Goal: Find specific page/section: Find specific page/section

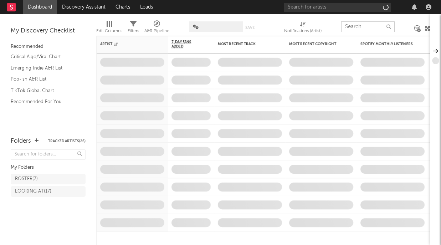
click at [361, 27] on input "text" at bounding box center [367, 26] width 53 height 11
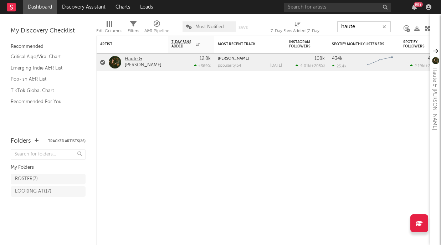
type input "haute"
click at [143, 61] on link "Haute & [PERSON_NAME]" at bounding box center [145, 62] width 40 height 12
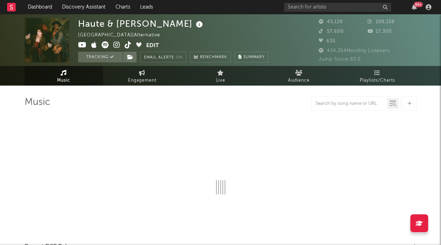
select select "6m"
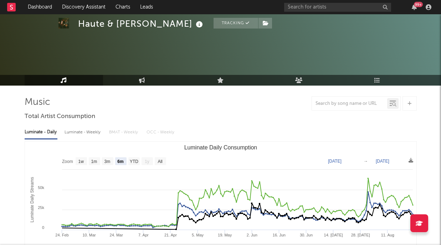
scroll to position [64, 0]
